Goal: Obtain resource: Download file/media

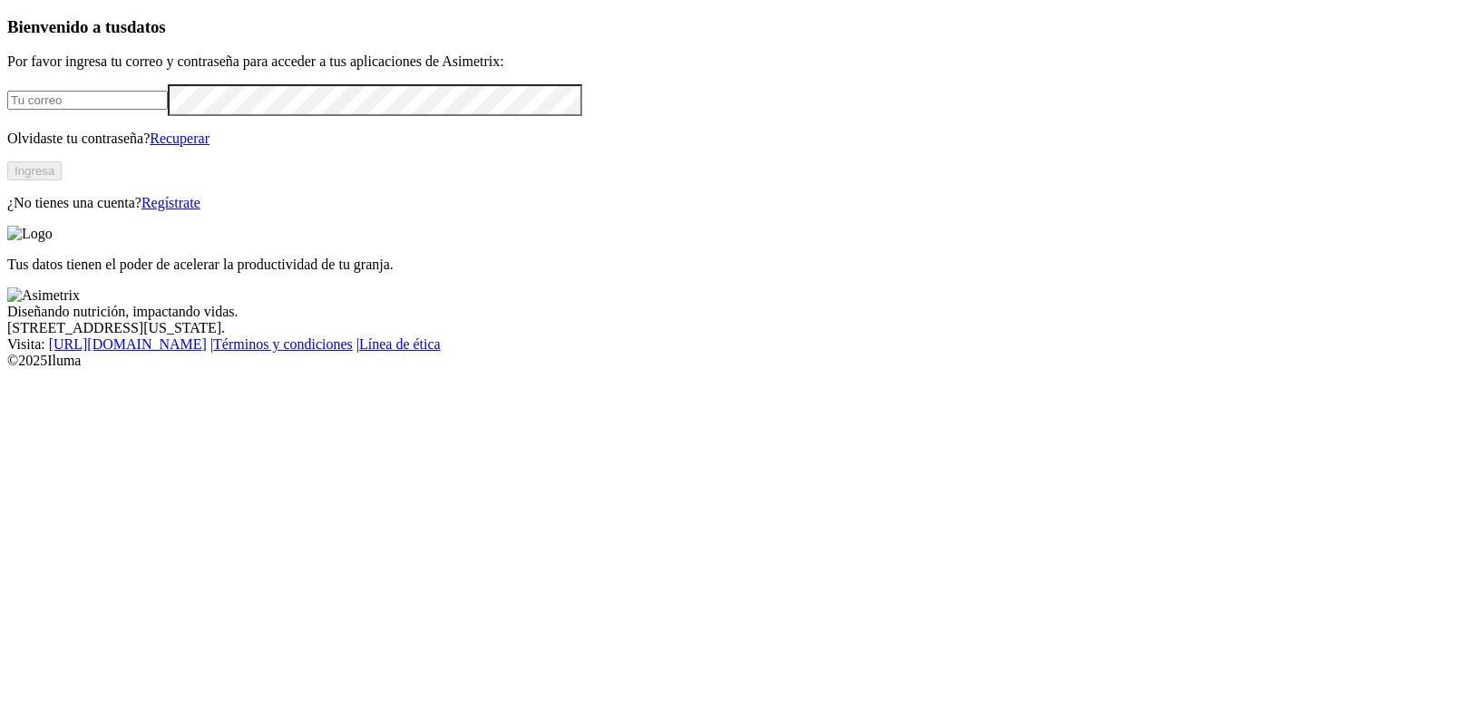
click at [168, 110] on input "email" at bounding box center [87, 100] width 160 height 19
type input "daniel.villa@asimetrix.co"
click at [62, 180] on button "Ingresa" at bounding box center [34, 170] width 54 height 19
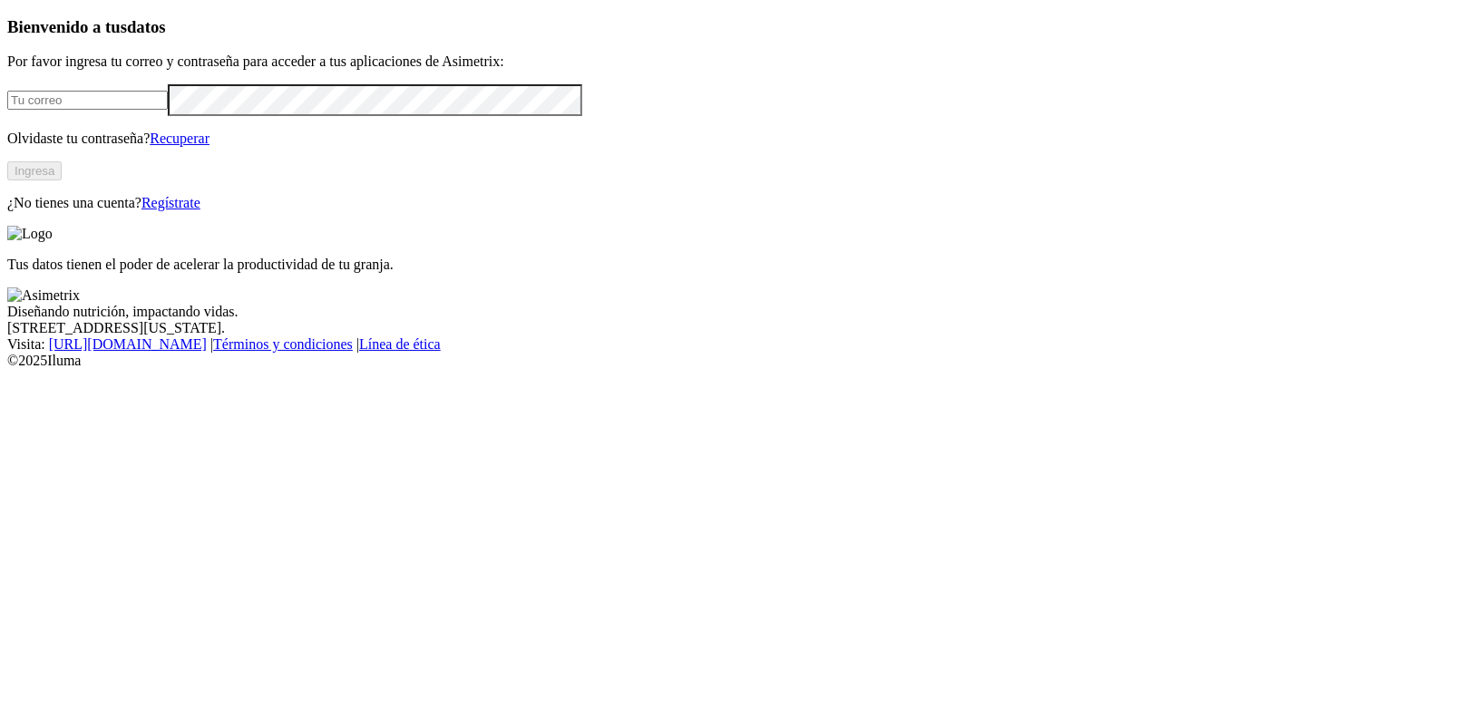
click at [168, 110] on input "email" at bounding box center [87, 100] width 160 height 19
type input "[PERSON_NAME][EMAIL_ADDRESS][DOMAIN_NAME]"
click at [62, 180] on button "Ingresa" at bounding box center [34, 170] width 54 height 19
